Goal: Task Accomplishment & Management: Complete application form

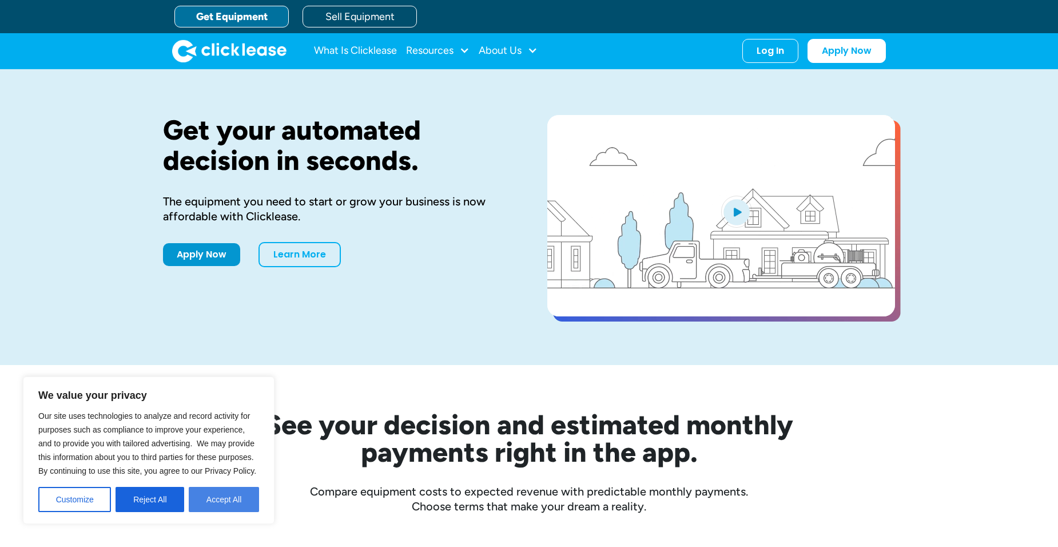
click at [223, 494] on button "Accept All" at bounding box center [224, 499] width 70 height 25
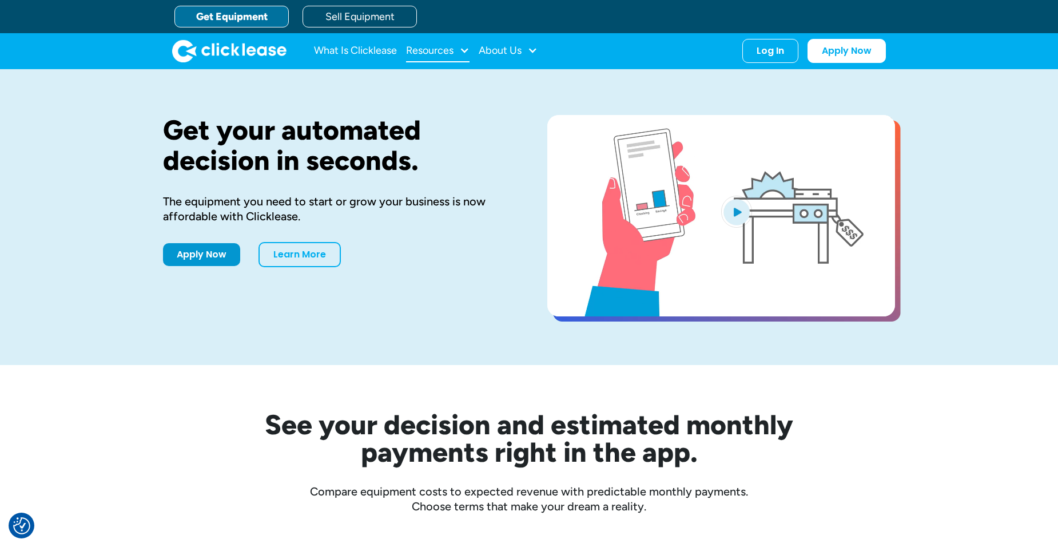
click at [442, 50] on div "Resources" at bounding box center [429, 50] width 47 height 0
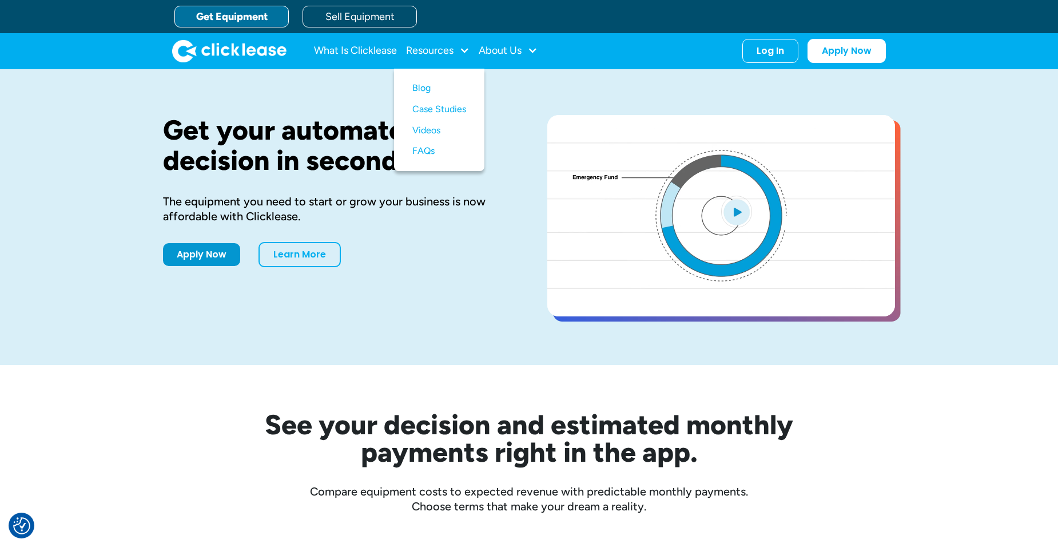
click at [263, 19] on link "Get Equipment" at bounding box center [231, 17] width 114 height 22
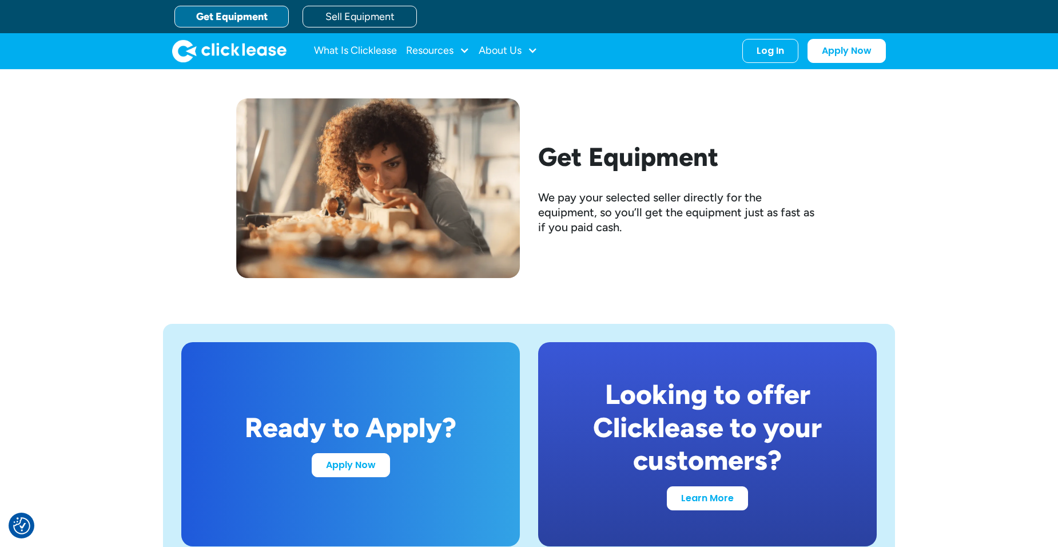
scroll to position [2128, 0]
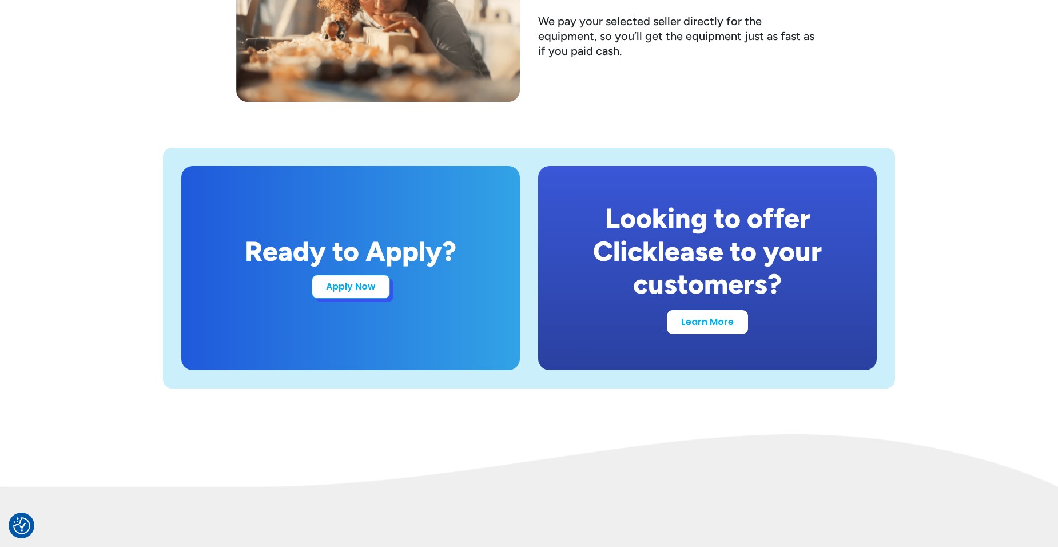
click at [367, 287] on link "Apply Now" at bounding box center [351, 287] width 78 height 24
